Goal: Task Accomplishment & Management: Complete application form

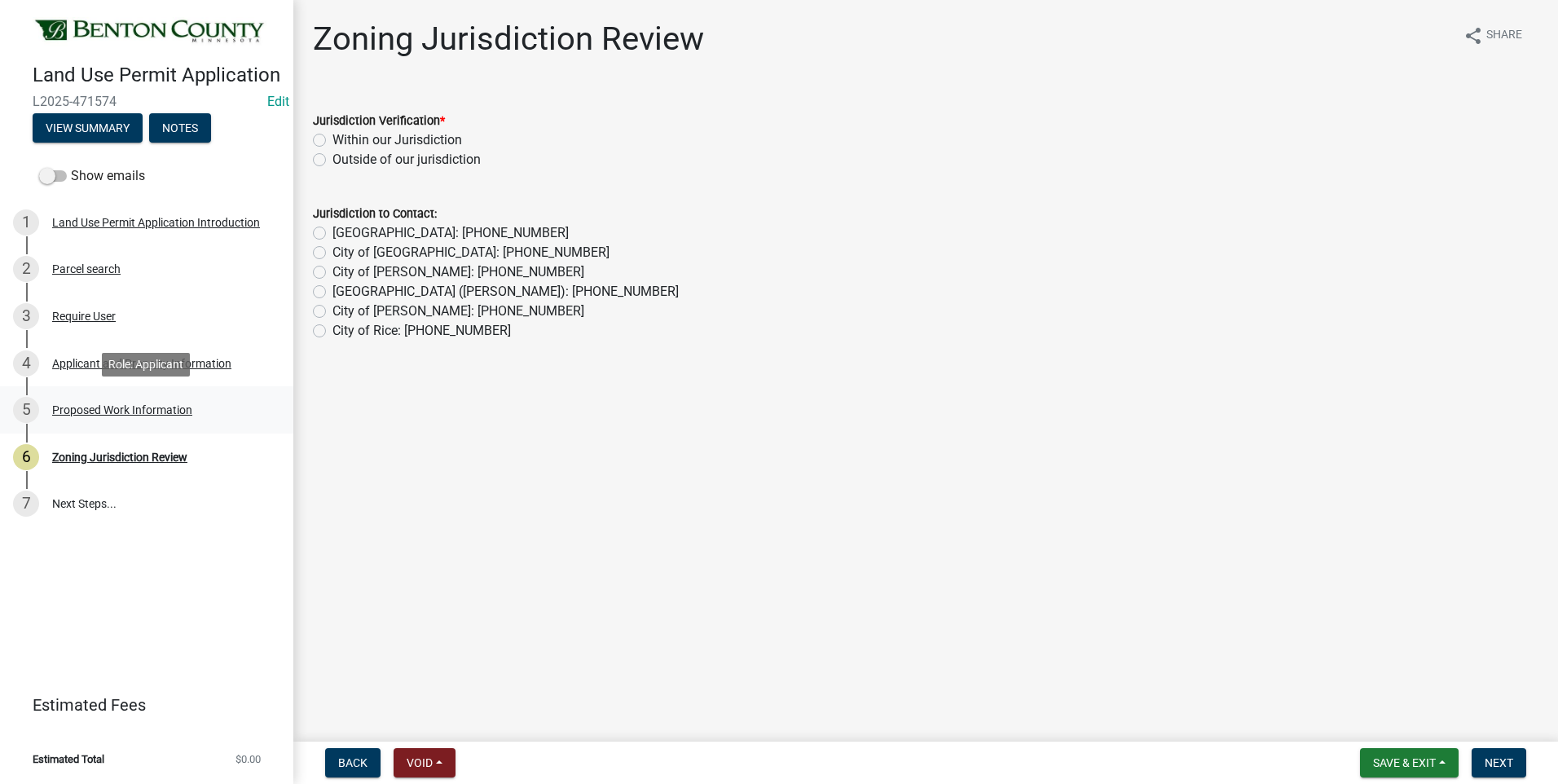
click at [135, 409] on div "Proposed Work Information" at bounding box center [121, 410] width 140 height 12
click at [333, 137] on label "Within our Jurisdiction" at bounding box center [397, 140] width 130 height 19
click at [333, 137] on input "Within our Jurisdiction" at bounding box center [338, 136] width 11 height 11
radio input "true"
click at [1504, 761] on span "Next" at bounding box center [1499, 763] width 28 height 13
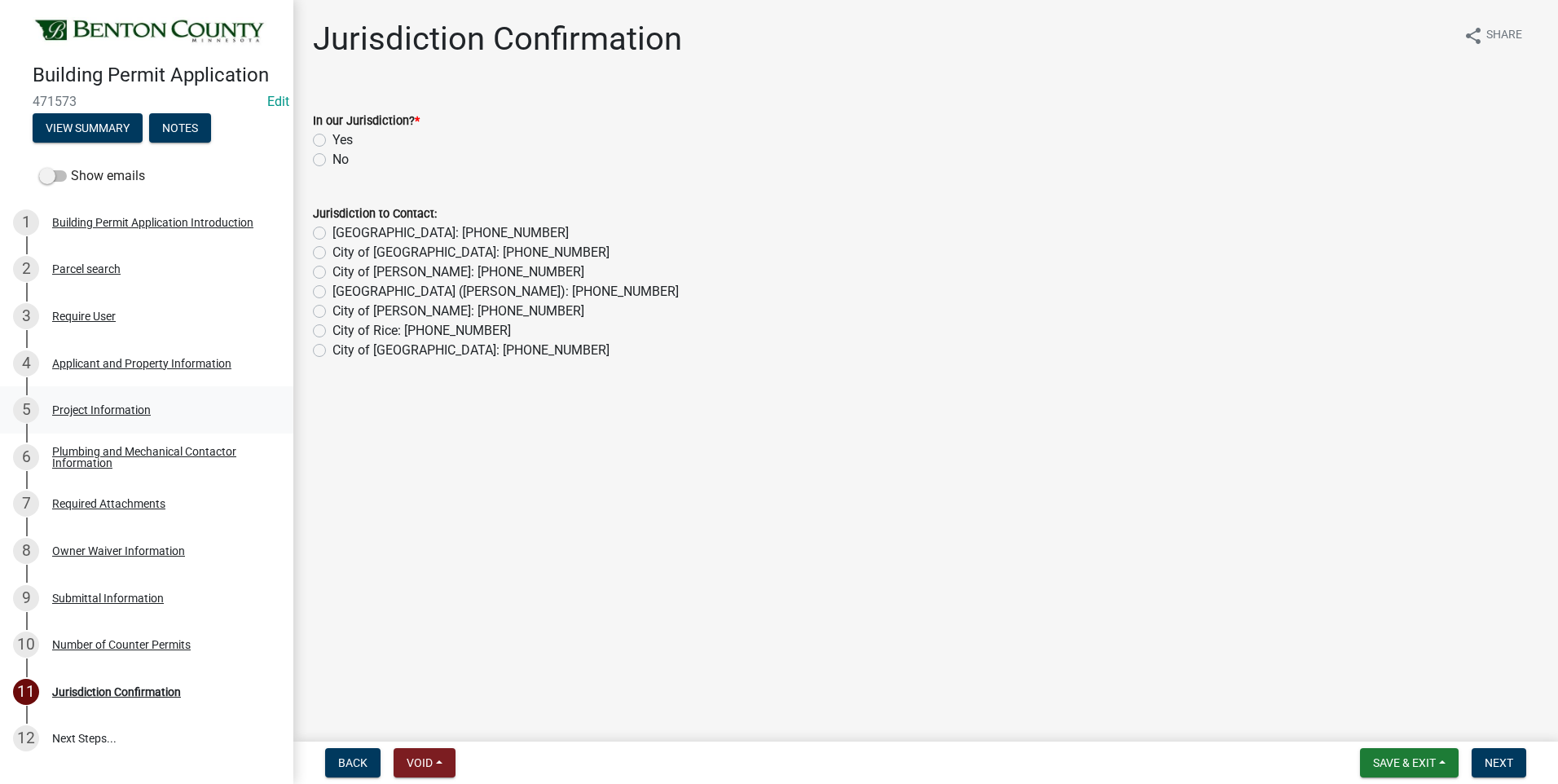
click at [116, 405] on div "Project Information" at bounding box center [101, 410] width 99 height 12
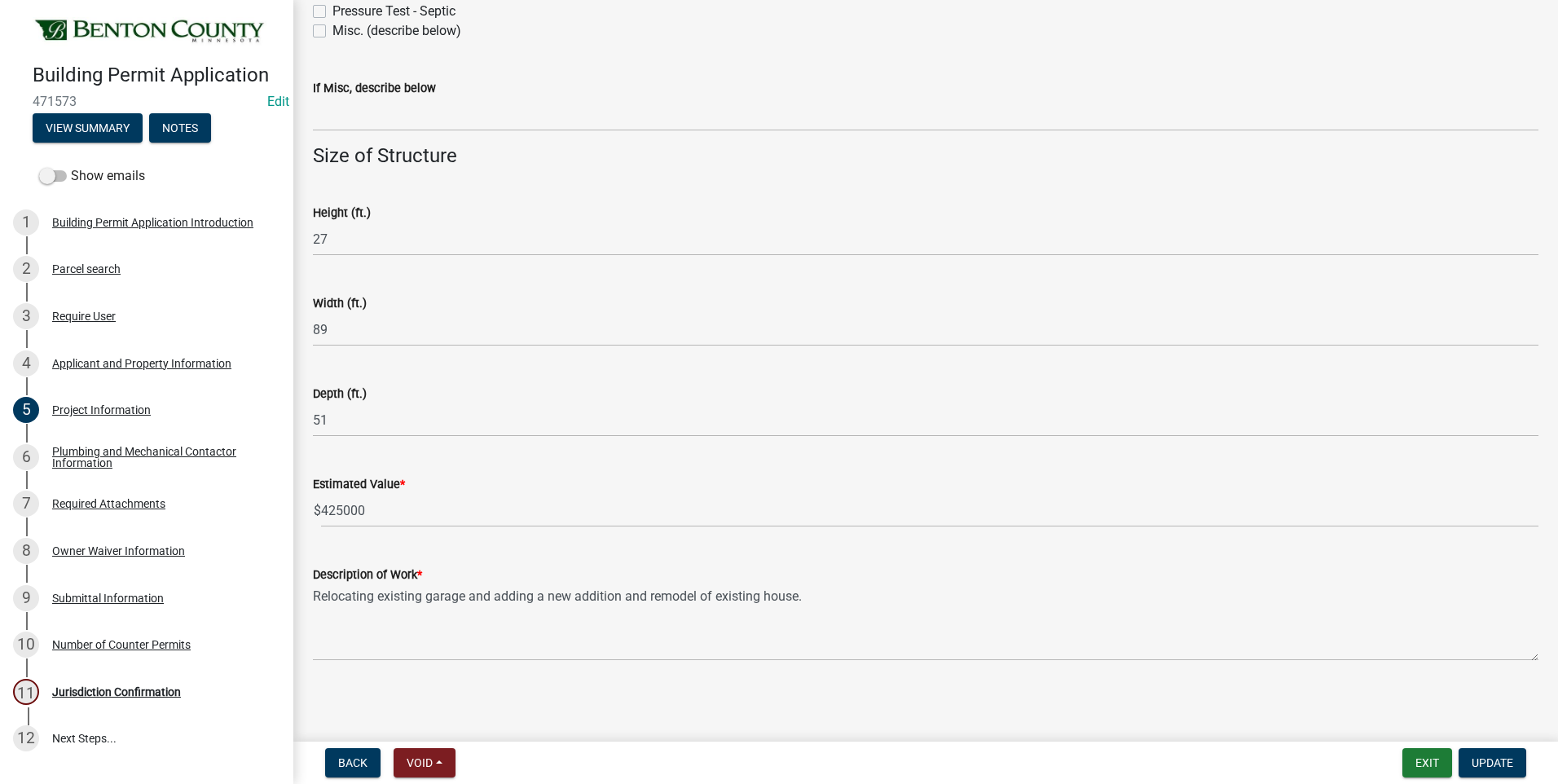
scroll to position [935, 0]
click at [136, 690] on div "Jurisdiction Confirmation" at bounding box center [116, 692] width 129 height 12
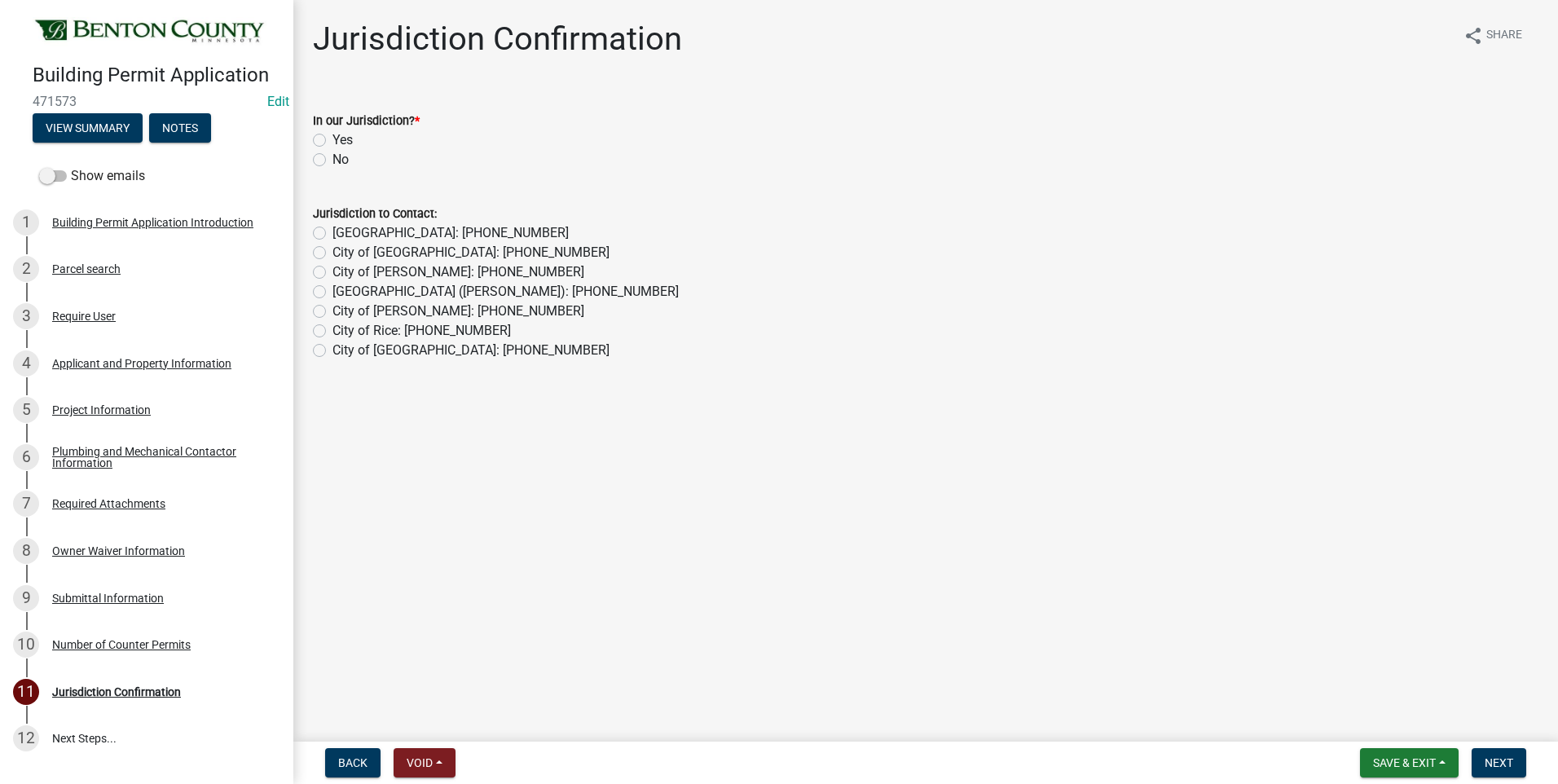
click at [333, 139] on label "Yes" at bounding box center [343, 140] width 20 height 19
click at [333, 139] on input "Yes" at bounding box center [338, 136] width 11 height 11
radio input "true"
click at [1499, 757] on span "Next" at bounding box center [1499, 763] width 28 height 13
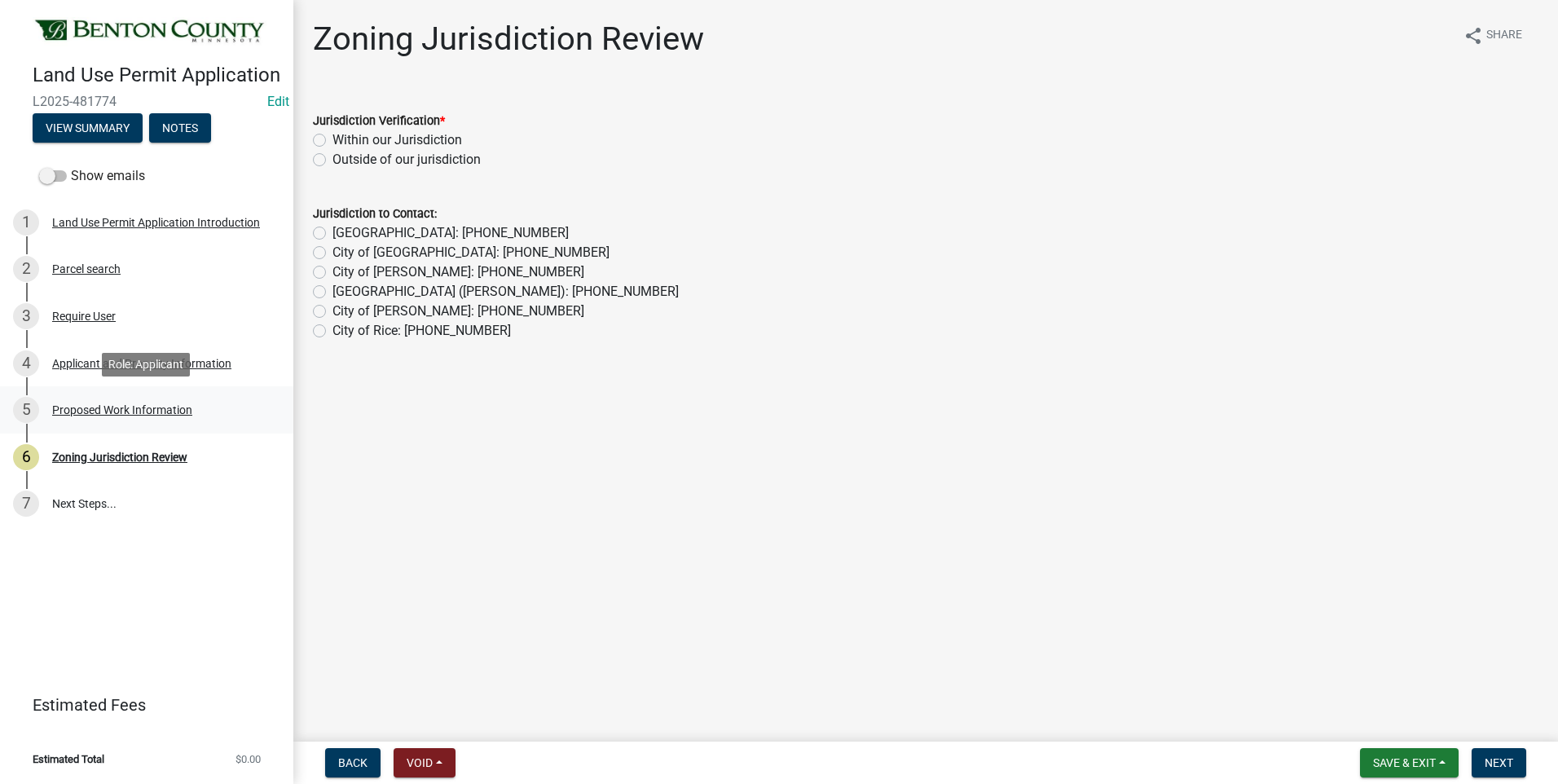
click at [95, 411] on div "Proposed Work Information" at bounding box center [121, 410] width 140 height 12
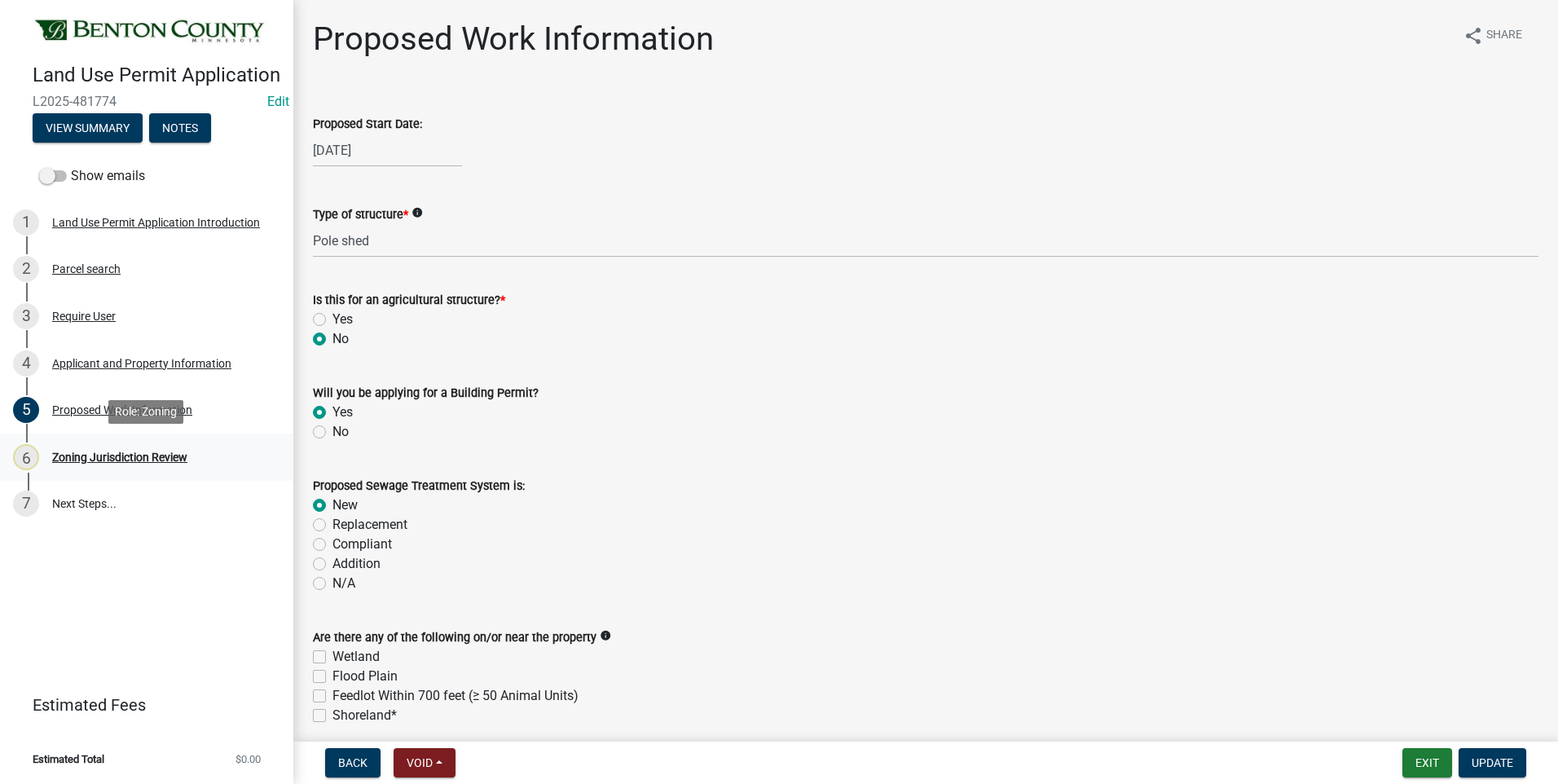
click at [167, 456] on div "Zoning Jurisdiction Review" at bounding box center [119, 457] width 135 height 12
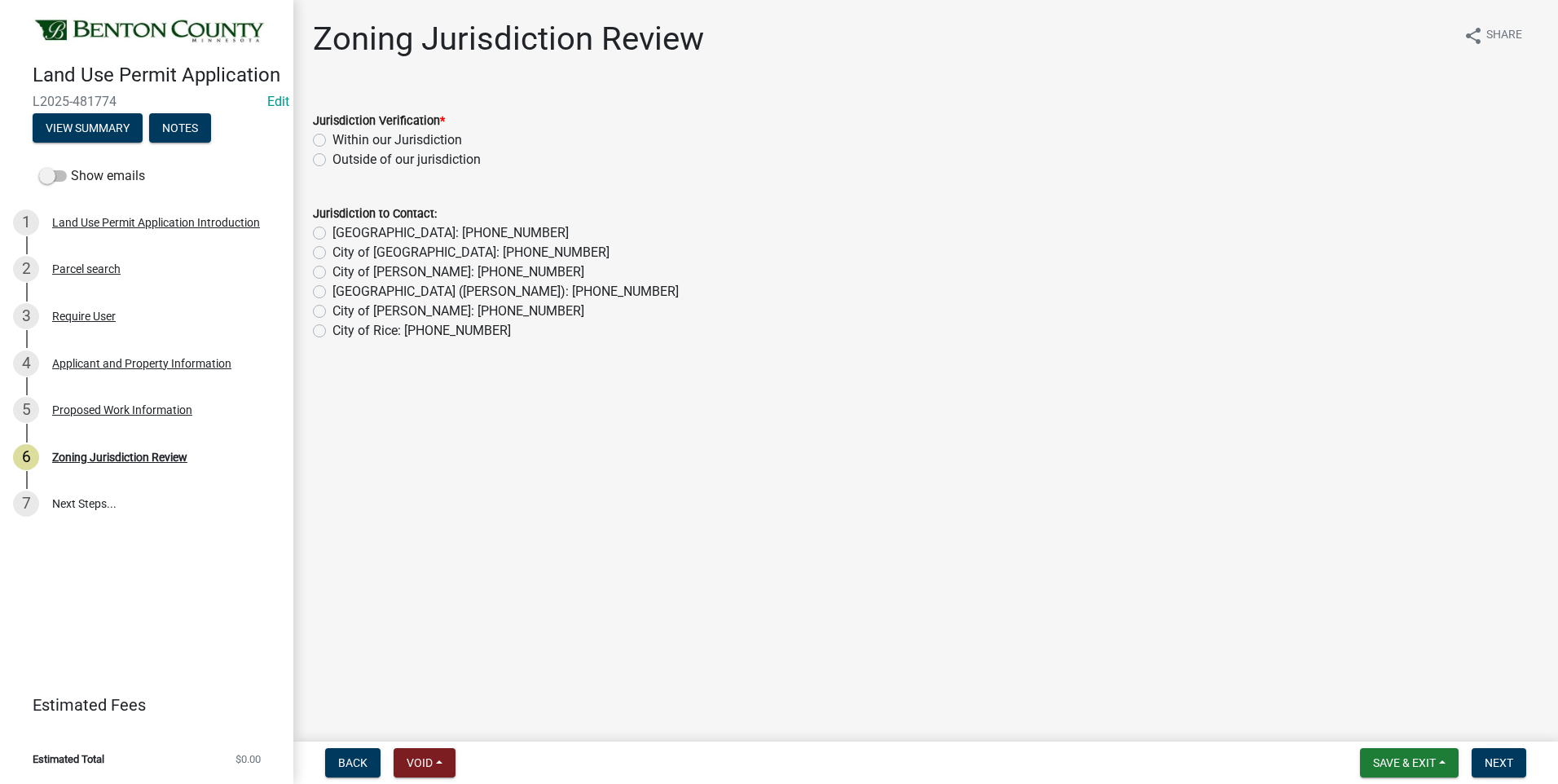
click at [333, 137] on label "Within our Jurisdiction" at bounding box center [397, 140] width 130 height 19
click at [333, 137] on input "Within our Jurisdiction" at bounding box center [338, 136] width 11 height 11
radio input "true"
click at [1505, 757] on span "Next" at bounding box center [1499, 763] width 28 height 13
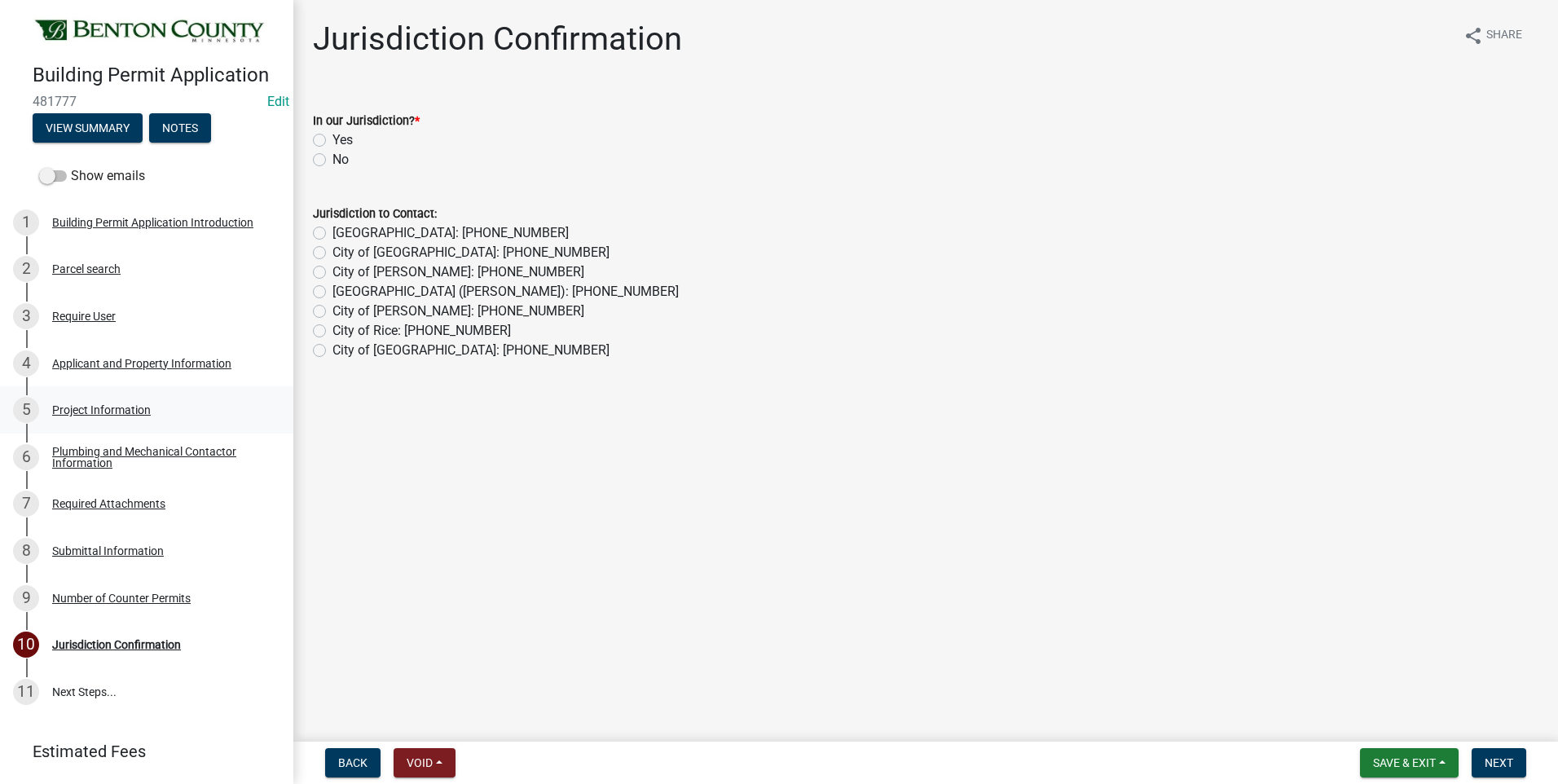
click at [115, 409] on div "Project Information" at bounding box center [101, 410] width 99 height 12
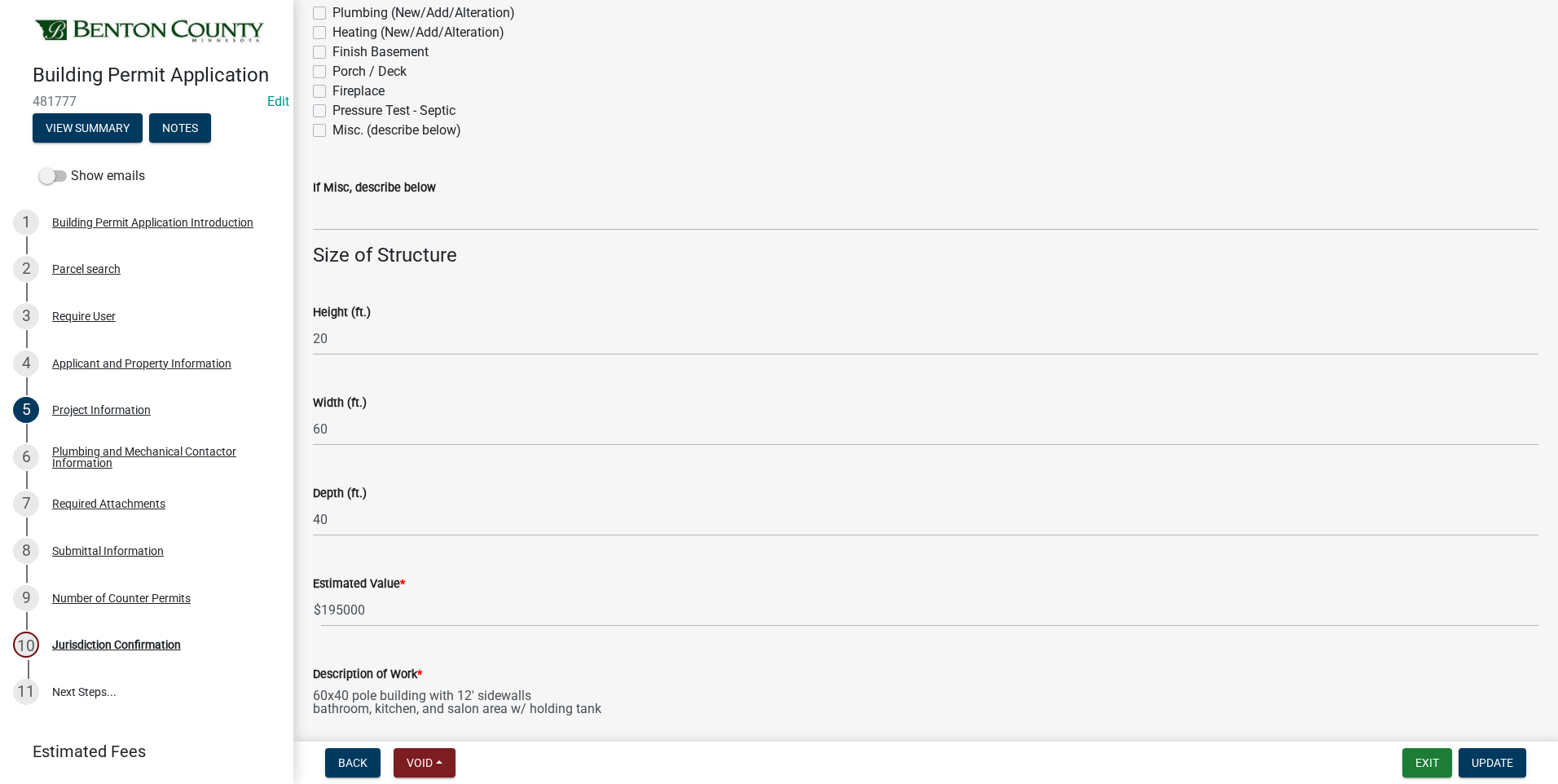
scroll to position [935, 0]
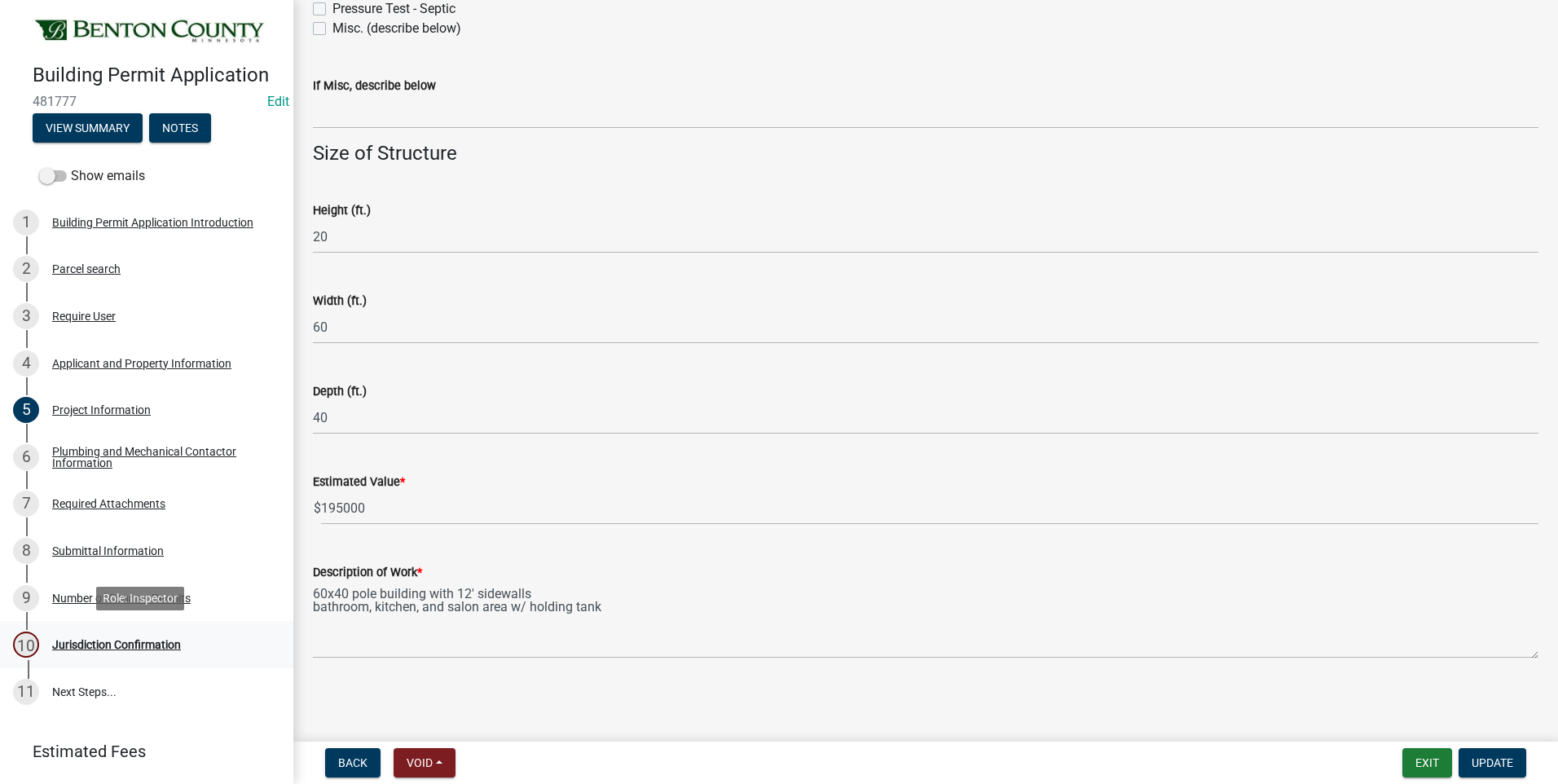
click at [137, 644] on div "Jurisdiction Confirmation" at bounding box center [116, 644] width 129 height 12
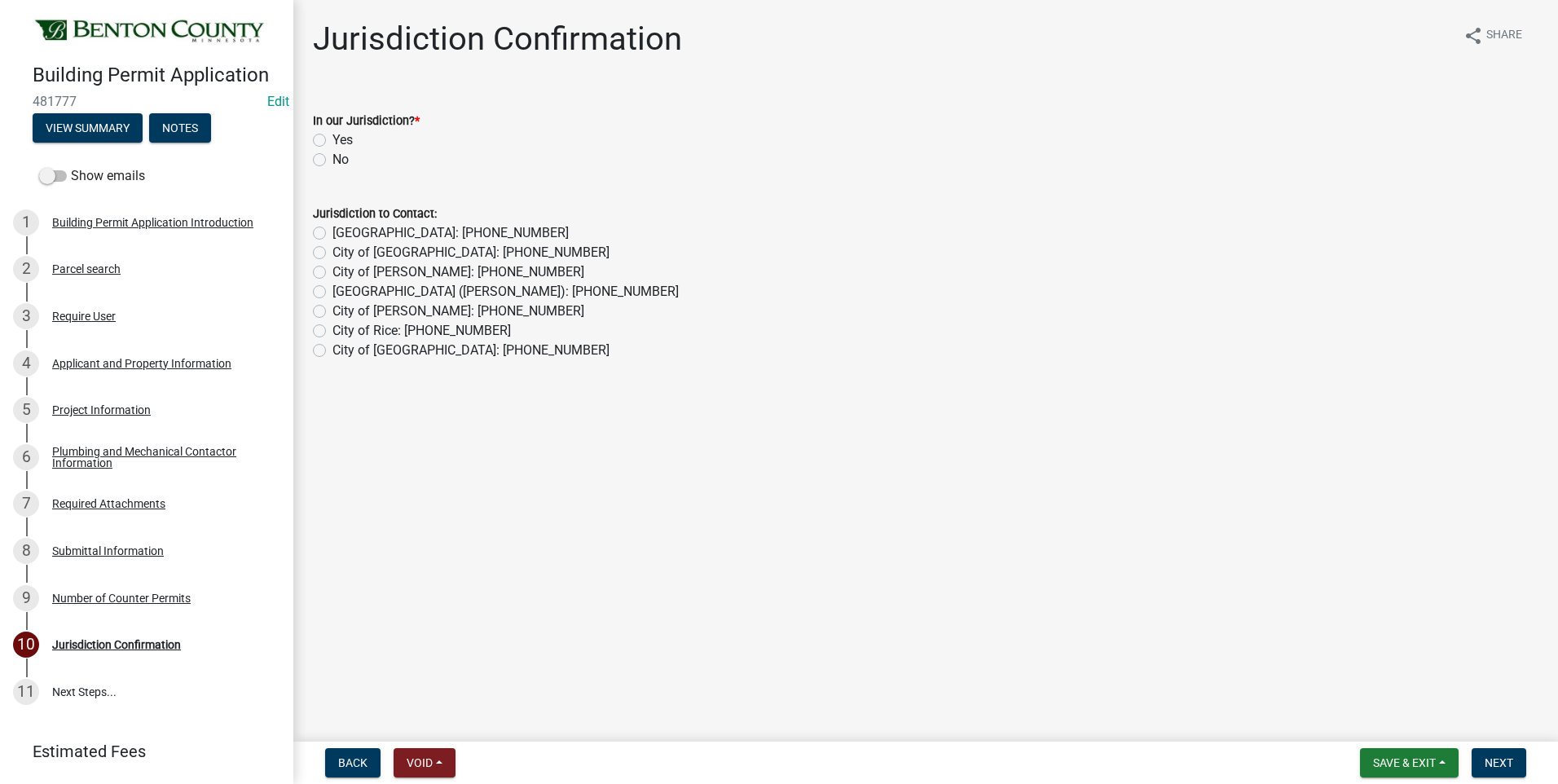
click at [333, 137] on label "Yes" at bounding box center [343, 140] width 20 height 19
click at [333, 137] on input "Yes" at bounding box center [338, 136] width 11 height 11
radio input "true"
click at [1503, 761] on span "Next" at bounding box center [1499, 763] width 28 height 13
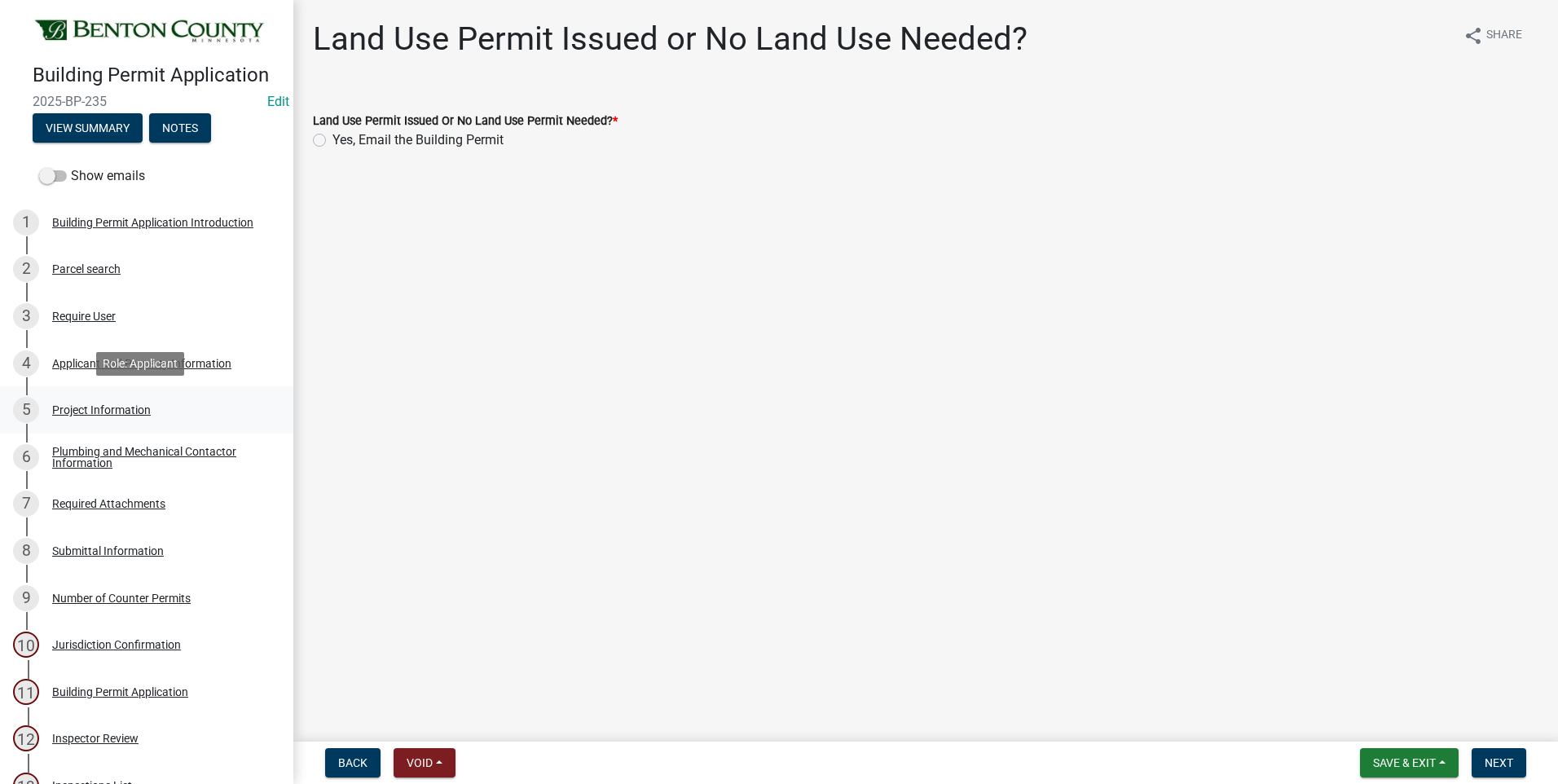
click at [94, 406] on div "Project Information" at bounding box center [101, 410] width 99 height 12
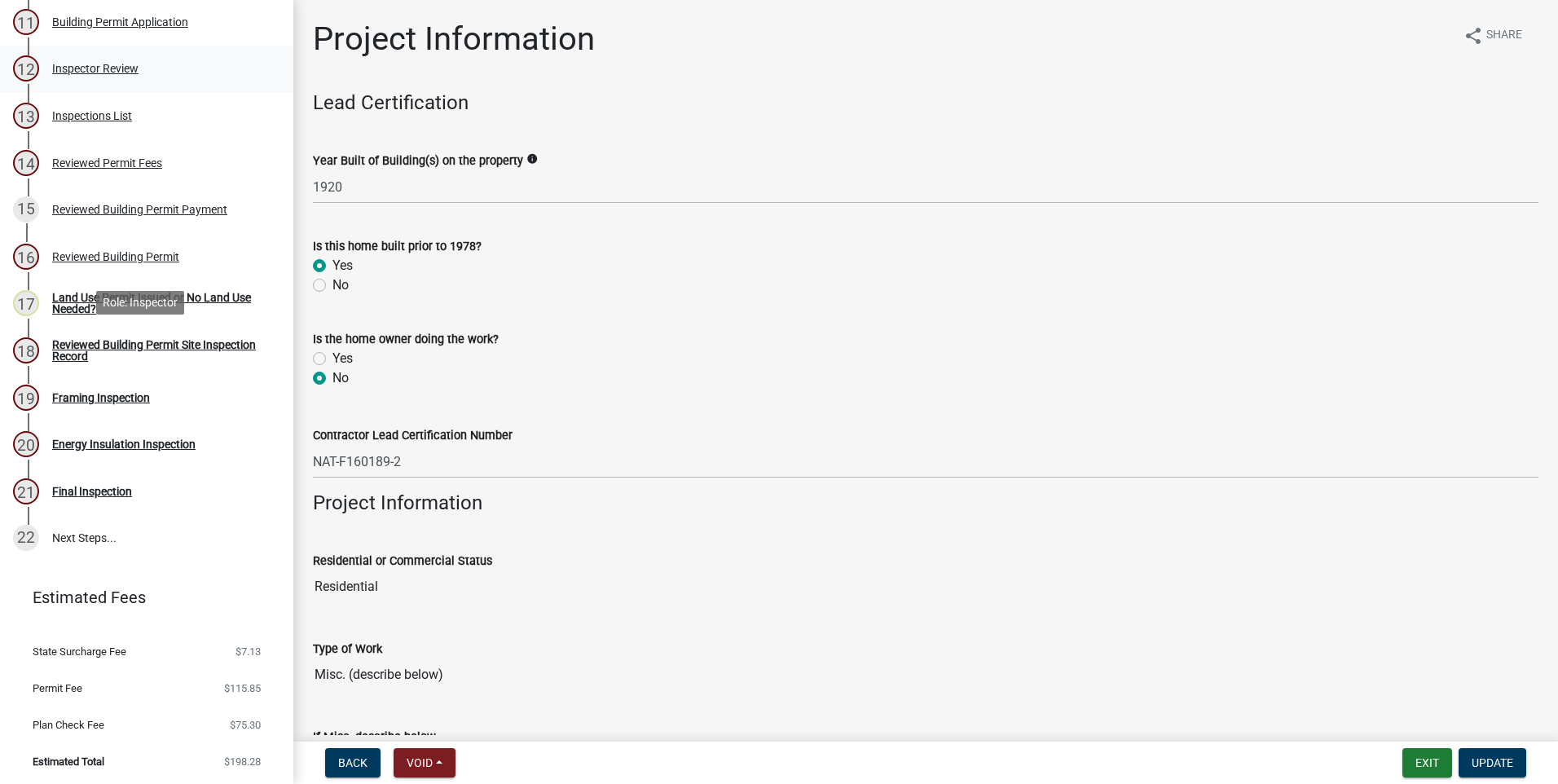
scroll to position [670, 0]
click at [87, 297] on div "Land Use Permit Issued or No Land Use Needed?" at bounding box center [159, 302] width 215 height 23
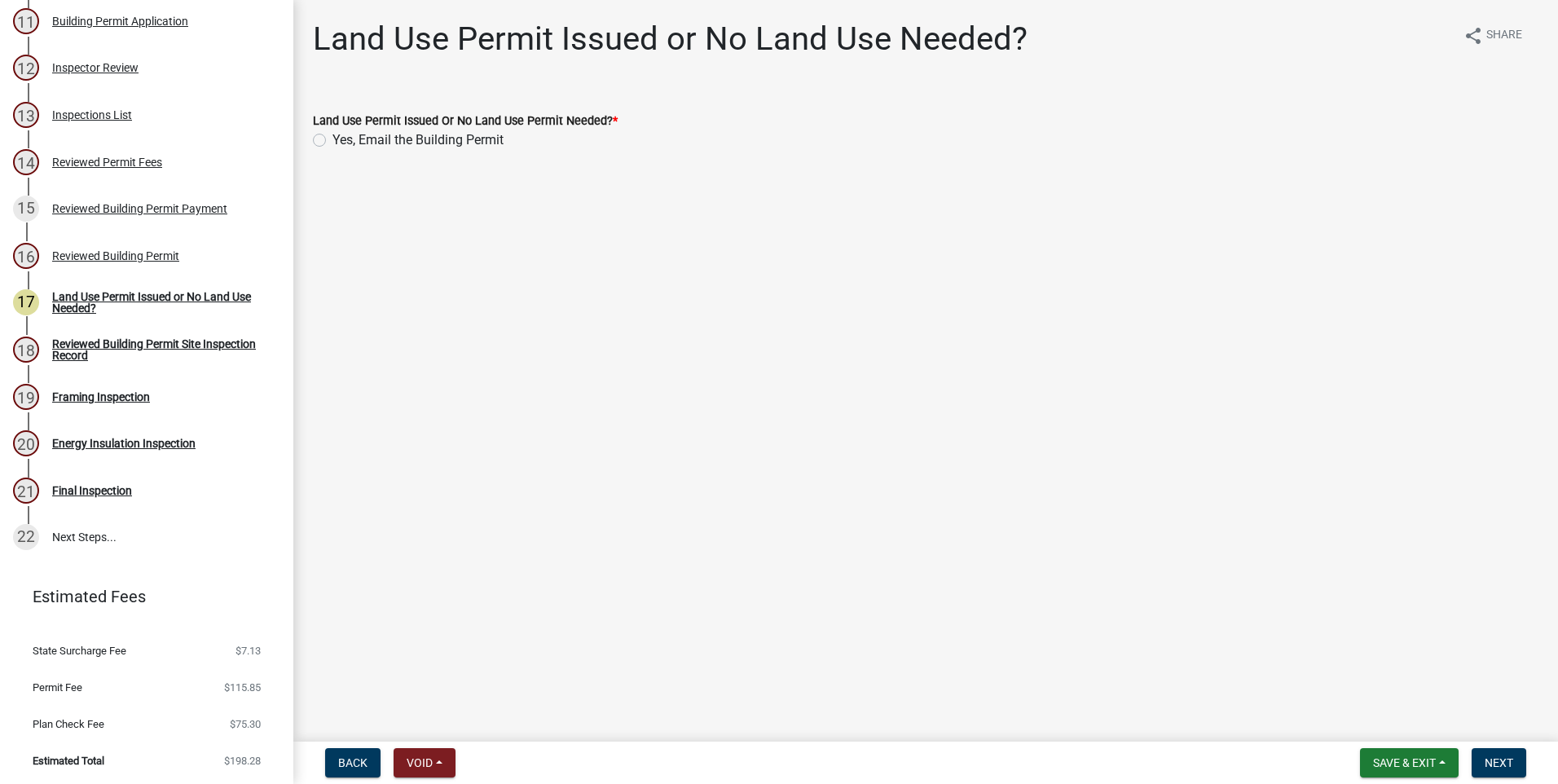
click at [333, 140] on label "Yes, Email the Building Permit" at bounding box center [418, 140] width 171 height 19
click at [333, 140] on input "Yes, Email the Building Permit" at bounding box center [338, 136] width 11 height 11
radio input "true"
click at [1498, 761] on span "Next" at bounding box center [1499, 763] width 28 height 13
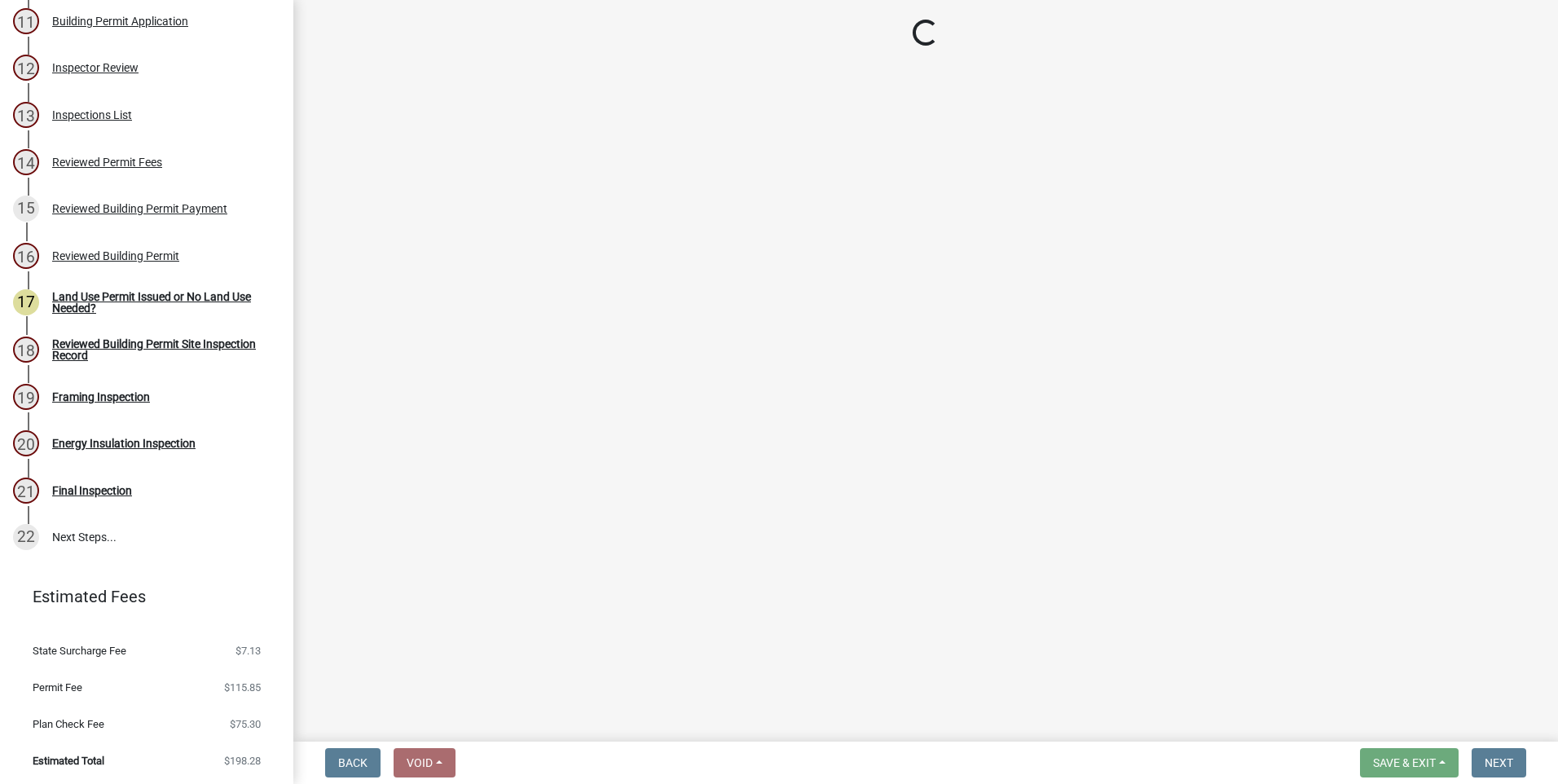
select select "17bfa135-5610-45df-8ce7-87530b7d86d4"
